Goal: Obtain resource: Obtain resource

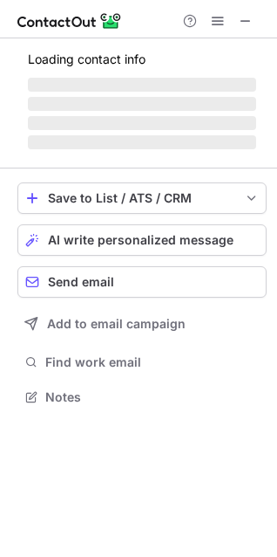
scroll to position [394, 277]
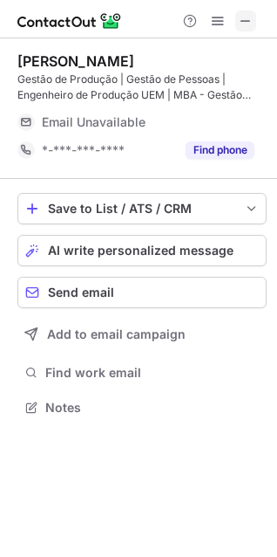
click at [237, 30] on button at bounding box center [246, 20] width 21 height 21
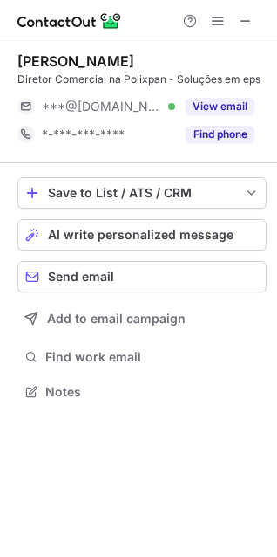
scroll to position [8, 8]
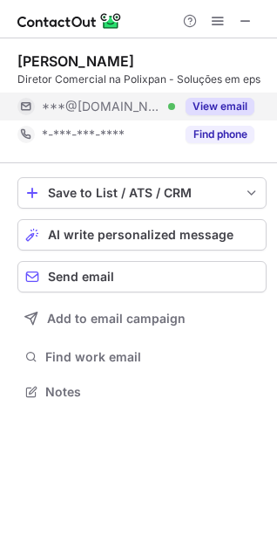
click at [225, 99] on button "View email" at bounding box center [220, 106] width 69 height 17
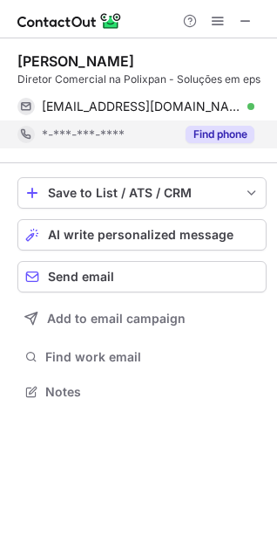
click at [216, 127] on button "Find phone" at bounding box center [220, 134] width 69 height 17
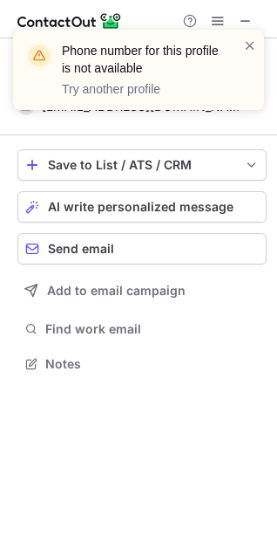
scroll to position [351, 277]
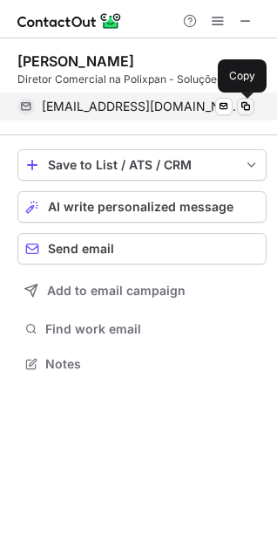
click at [245, 105] on span at bounding box center [246, 106] width 14 height 14
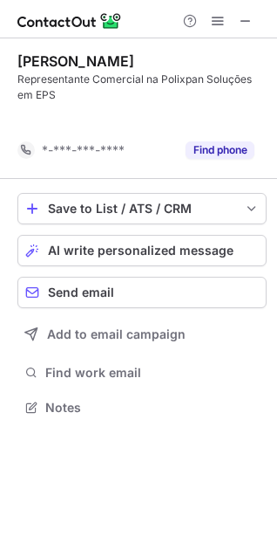
scroll to position [367, 277]
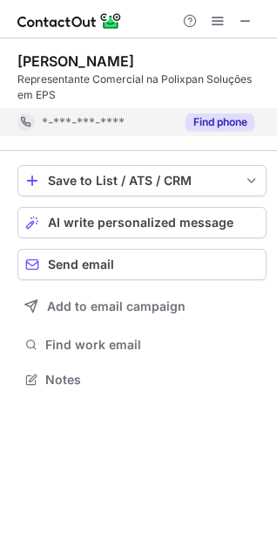
click at [212, 122] on button "Find phone" at bounding box center [220, 121] width 69 height 17
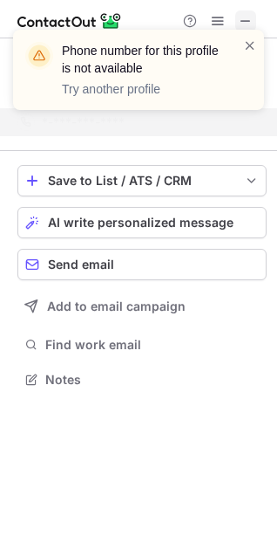
click at [251, 14] on span at bounding box center [246, 21] width 14 height 14
